Goal: Find specific page/section: Find specific page/section

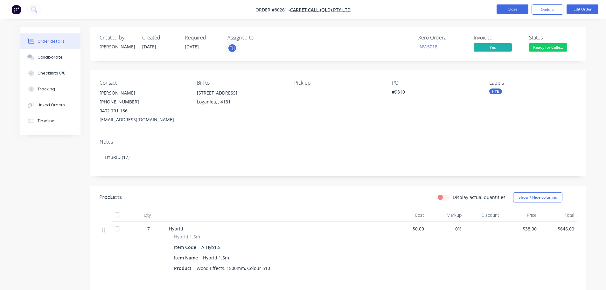
click at [512, 8] on button "Close" at bounding box center [513, 9] width 32 height 10
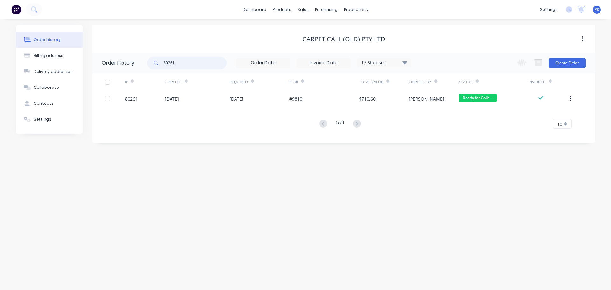
click at [182, 65] on input "80261" at bounding box center [195, 63] width 63 height 13
type input "80267"
drag, startPoint x: 186, startPoint y: 64, endPoint x: 153, endPoint y: 66, distance: 33.1
click at [154, 66] on div "80267" at bounding box center [187, 63] width 80 height 13
click at [39, 7] on button at bounding box center [34, 9] width 16 height 13
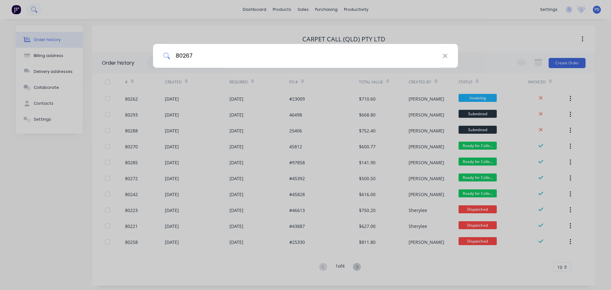
type input "80267"
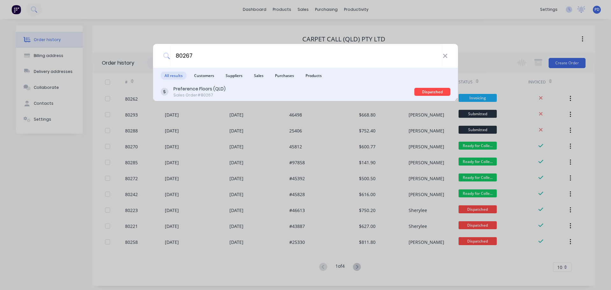
click at [198, 92] on div "Sales Order #80267" at bounding box center [199, 95] width 52 height 6
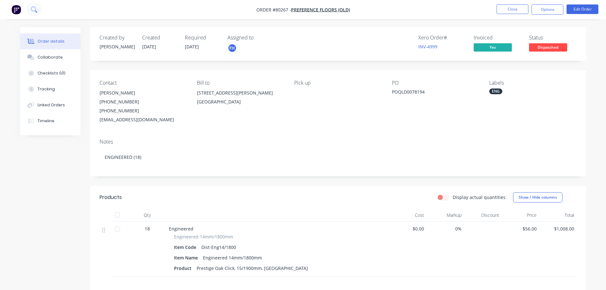
click at [32, 9] on icon at bounding box center [34, 9] width 6 height 6
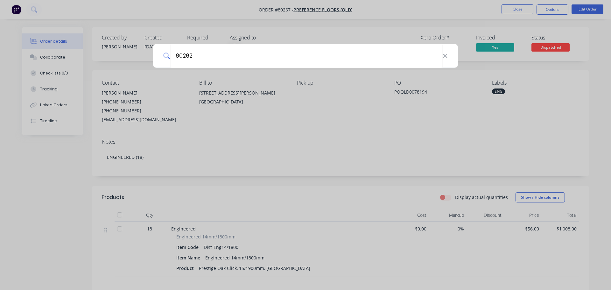
type input "80262"
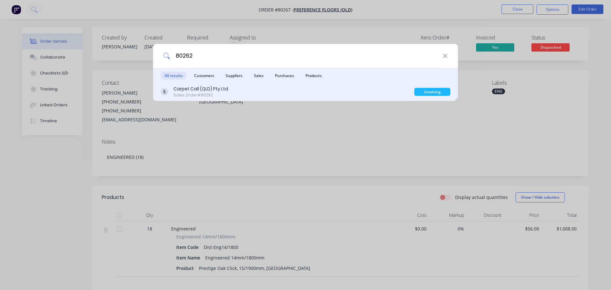
click at [182, 89] on div "Carpet Call (QLD) Pty Ltd" at bounding box center [200, 89] width 55 height 7
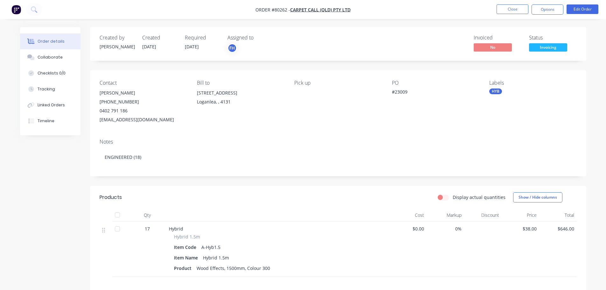
click at [545, 47] on span "Invoicing" at bounding box center [548, 47] width 38 height 8
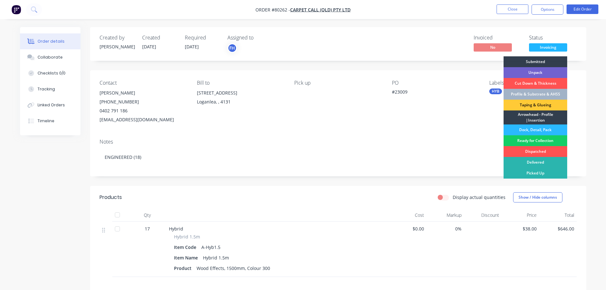
click at [542, 138] on div "Ready for Collection" at bounding box center [536, 140] width 64 height 11
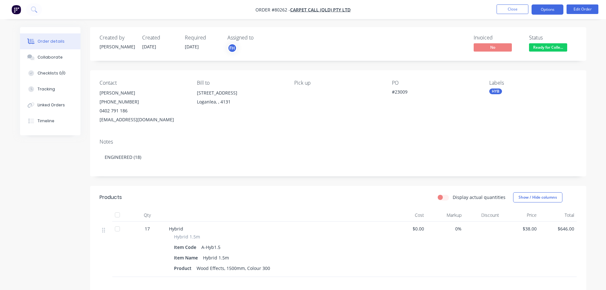
click at [539, 10] on button "Options" at bounding box center [548, 9] width 32 height 10
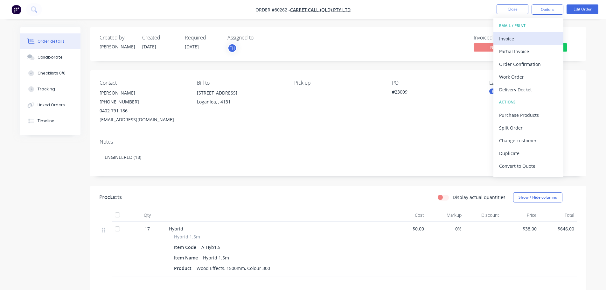
click at [531, 39] on div "Invoice" at bounding box center [528, 38] width 59 height 9
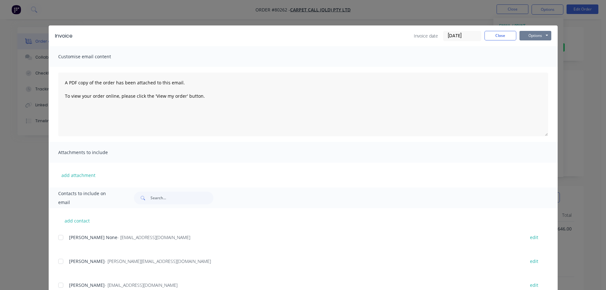
click at [529, 32] on button "Options" at bounding box center [536, 36] width 32 height 10
click at [528, 58] on button "Print" at bounding box center [540, 57] width 41 height 11
click at [497, 34] on button "Close" at bounding box center [501, 36] width 32 height 10
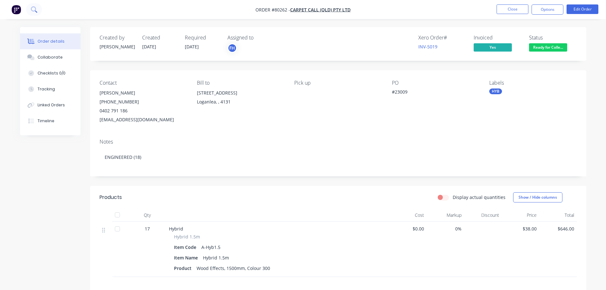
click at [36, 9] on icon at bounding box center [33, 8] width 5 height 5
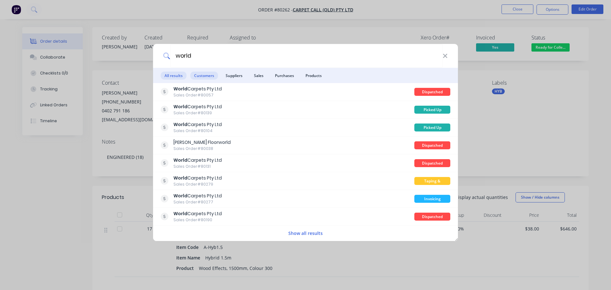
type input "world"
click at [199, 78] on span "Customers" at bounding box center [204, 76] width 28 height 8
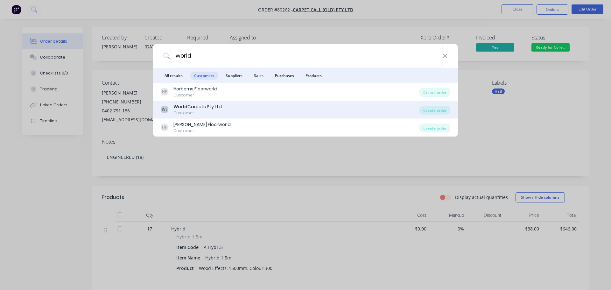
click at [189, 105] on div "World Carpets Pty Ltd" at bounding box center [197, 106] width 48 height 7
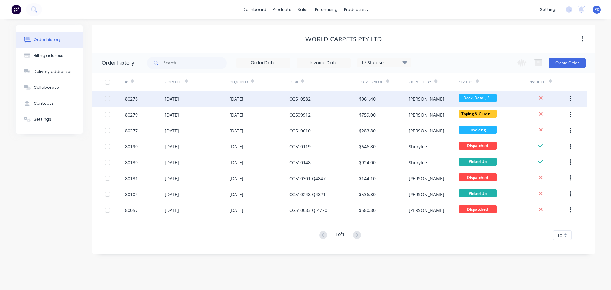
click at [179, 99] on div "[DATE]" at bounding box center [172, 98] width 14 height 7
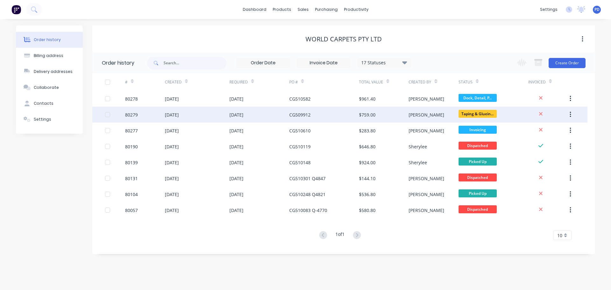
click at [179, 113] on div "[DATE]" at bounding box center [172, 114] width 14 height 7
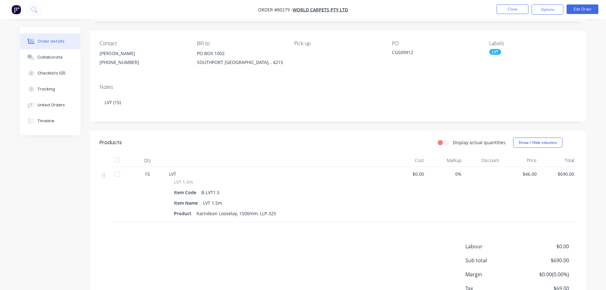
scroll to position [64, 0]
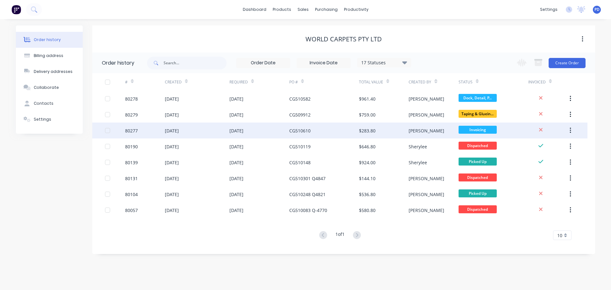
click at [301, 131] on div "CG510610" at bounding box center [299, 130] width 21 height 7
